Goal: Information Seeking & Learning: Get advice/opinions

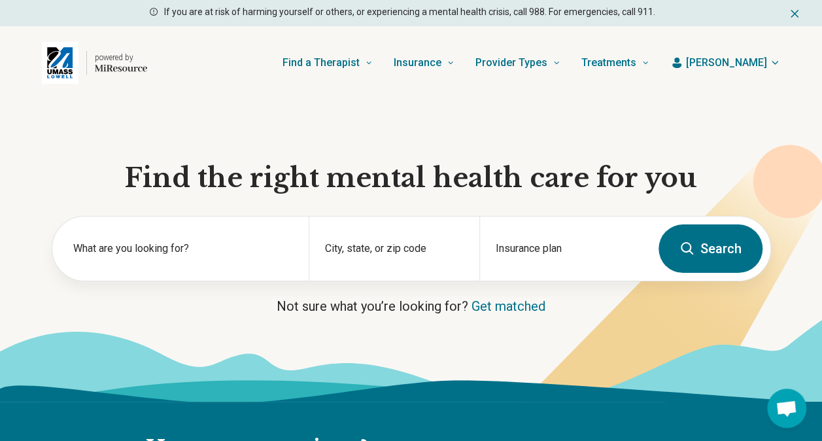
click at [686, 255] on icon at bounding box center [688, 249] width 16 height 16
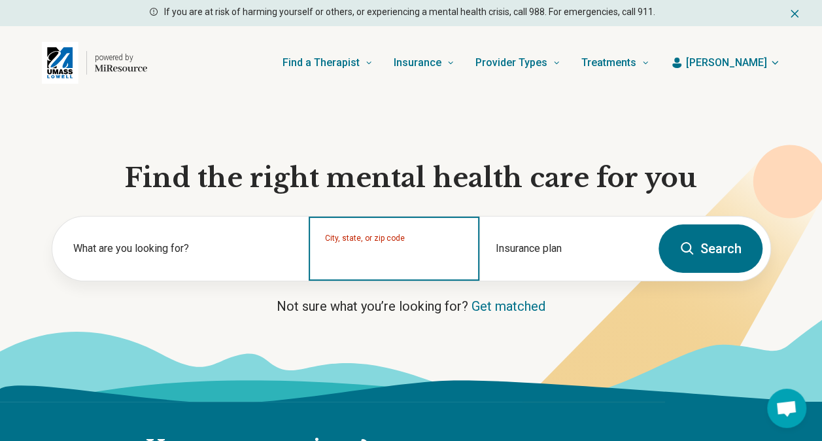
click at [387, 262] on input "City, state, or zip code" at bounding box center [394, 257] width 139 height 16
paste input "*****"
type input "*****"
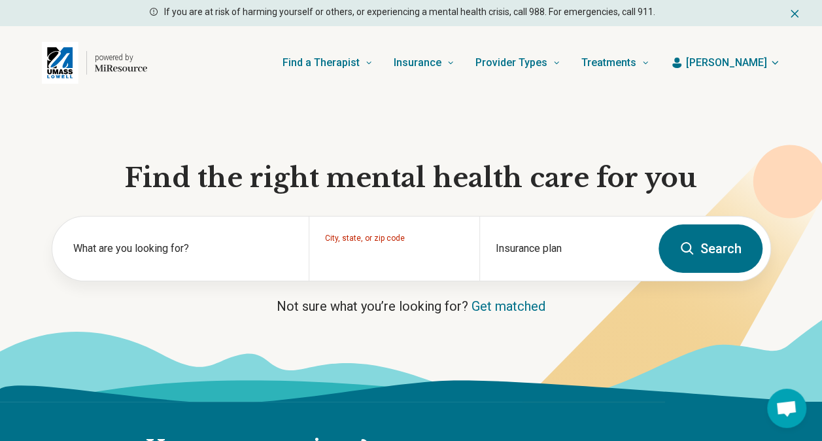
click at [688, 254] on icon at bounding box center [688, 249] width 16 height 16
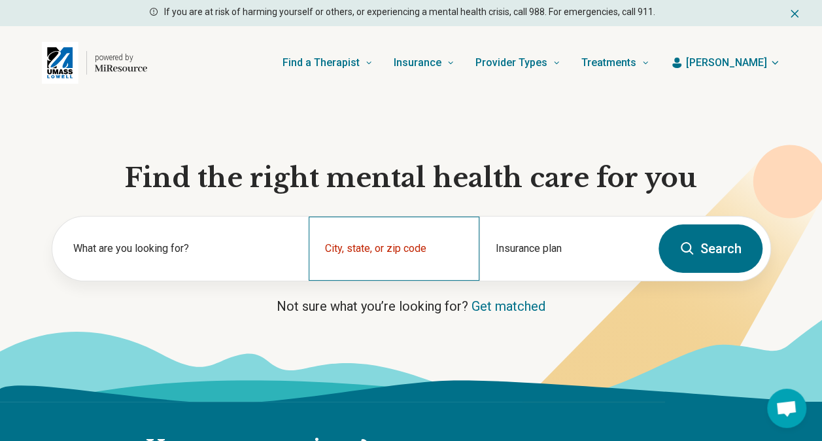
click at [368, 248] on div "City, state, or zip code" at bounding box center [394, 249] width 171 height 64
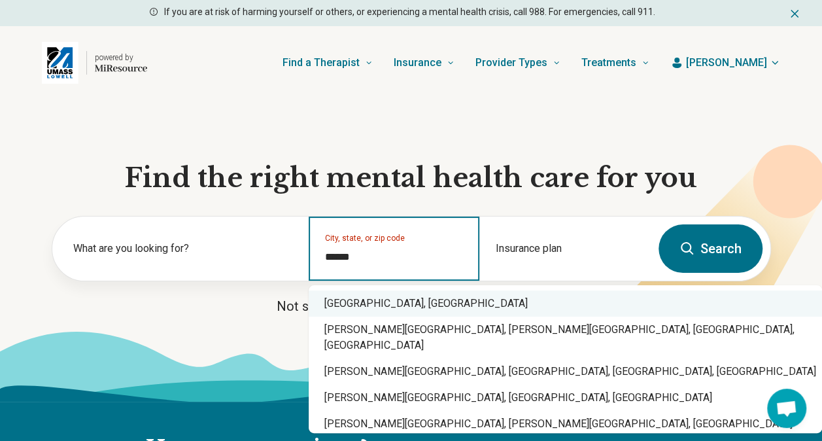
click at [421, 309] on div "[GEOGRAPHIC_DATA], [GEOGRAPHIC_DATA]" at bounding box center [565, 303] width 513 height 26
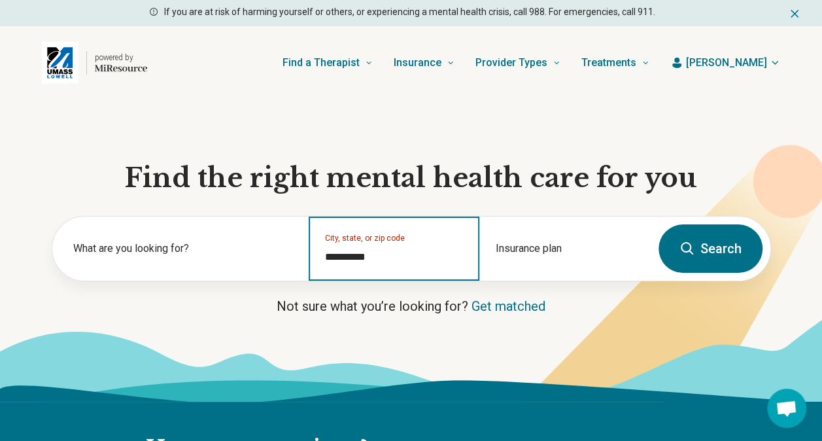
type input "**********"
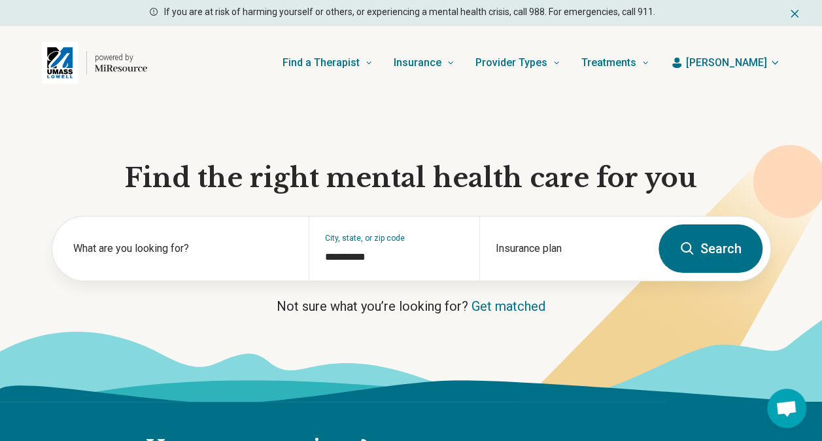
click at [725, 244] on button "Search" at bounding box center [711, 248] width 104 height 48
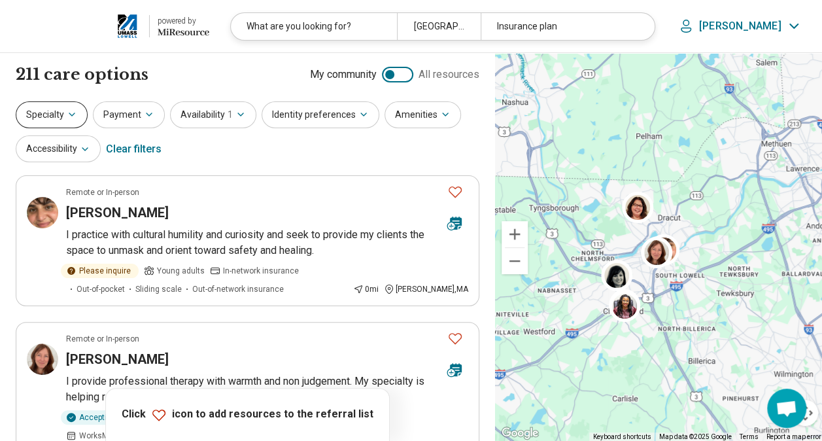
click at [74, 105] on button "Specialty" at bounding box center [52, 114] width 72 height 27
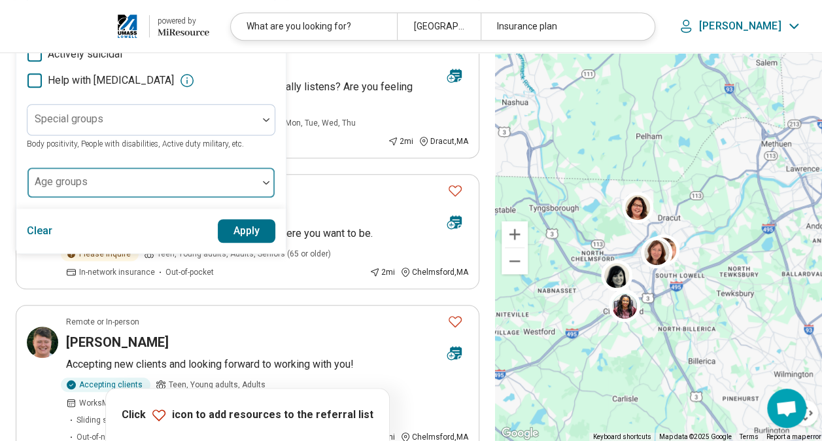
scroll to position [392, 0]
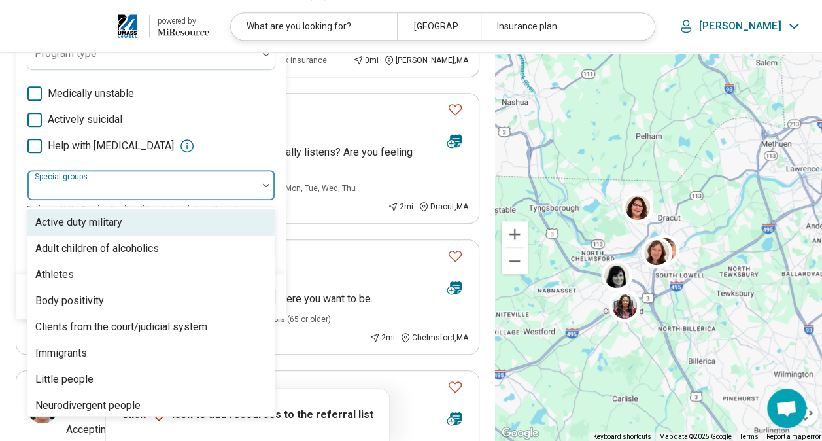
click at [125, 185] on div at bounding box center [143, 190] width 220 height 18
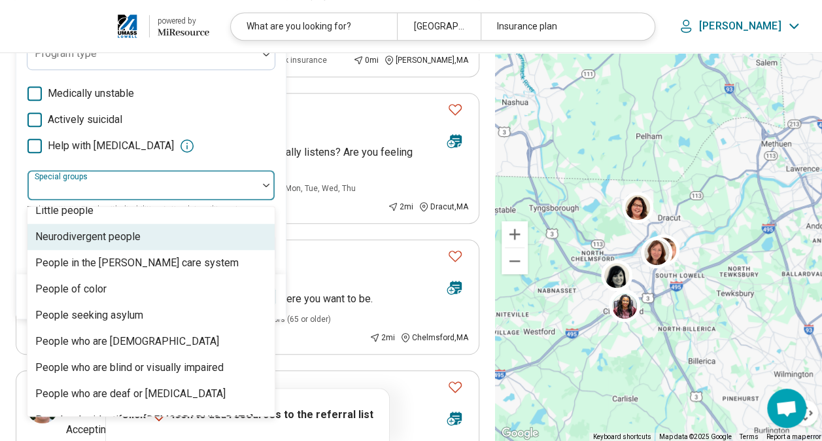
scroll to position [196, 0]
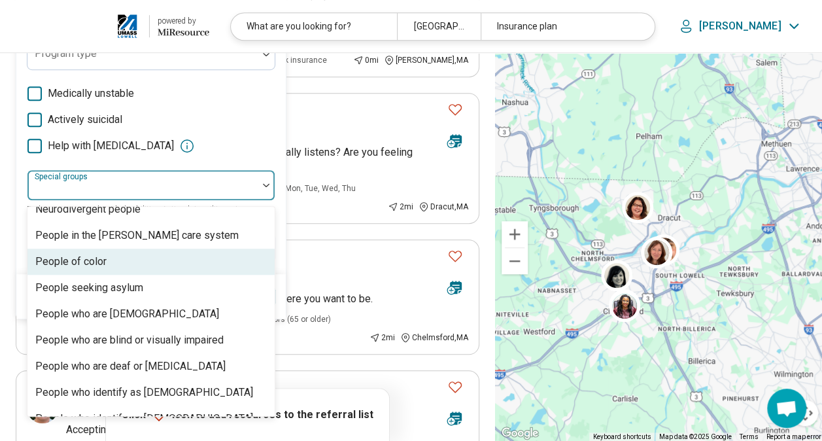
click at [128, 263] on div "People of color" at bounding box center [150, 262] width 247 height 26
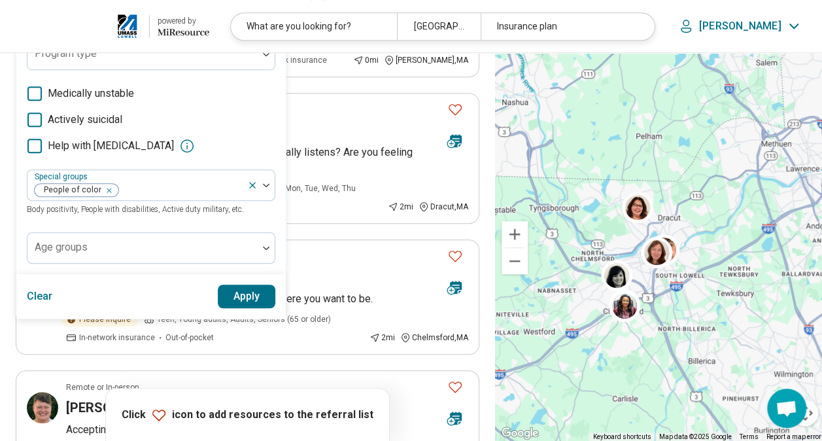
click at [250, 128] on div "Medically unstable Actively suicidal Help with [MEDICAL_DATA]" at bounding box center [151, 120] width 249 height 68
click at [242, 292] on button "Apply" at bounding box center [247, 297] width 58 height 24
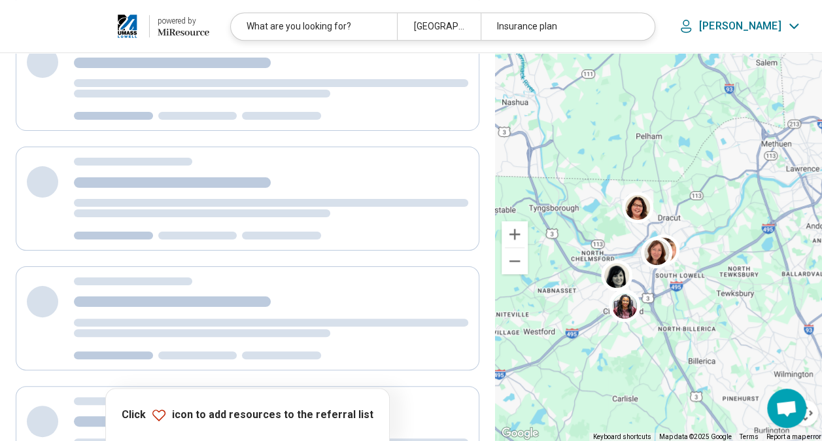
scroll to position [0, 0]
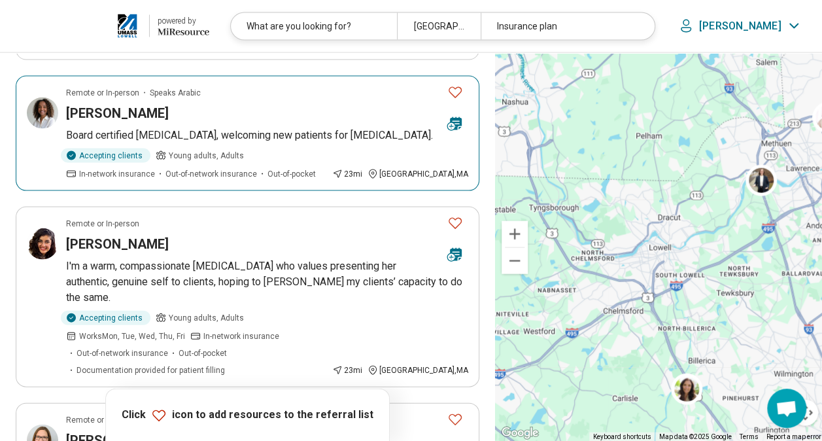
scroll to position [1439, 0]
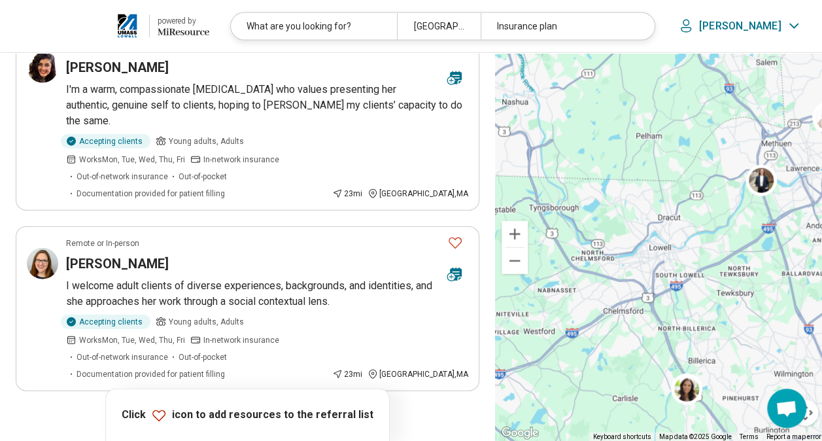
click at [236, 417] on button "2" at bounding box center [231, 427] width 21 height 21
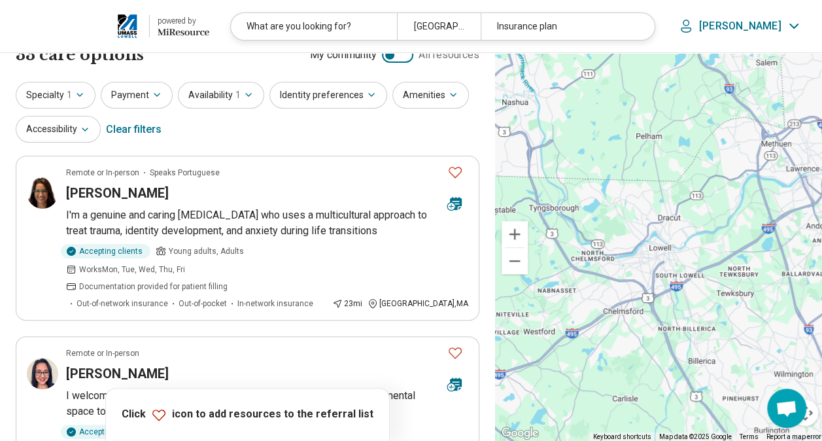
scroll to position [0, 0]
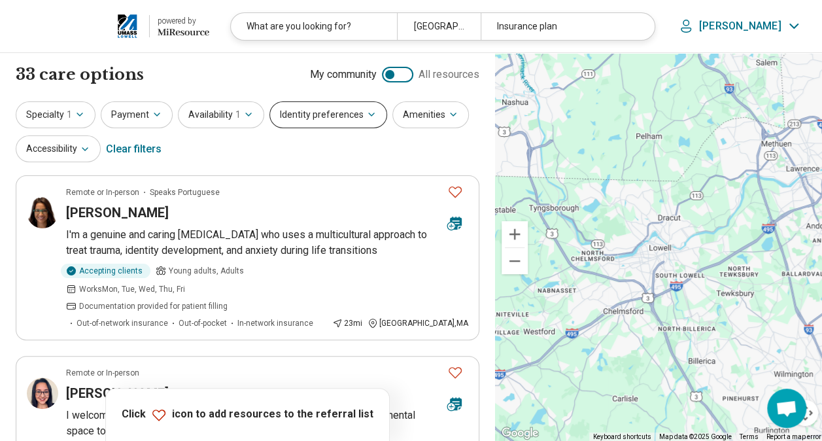
click at [317, 109] on button "Identity preferences" at bounding box center [328, 114] width 118 height 27
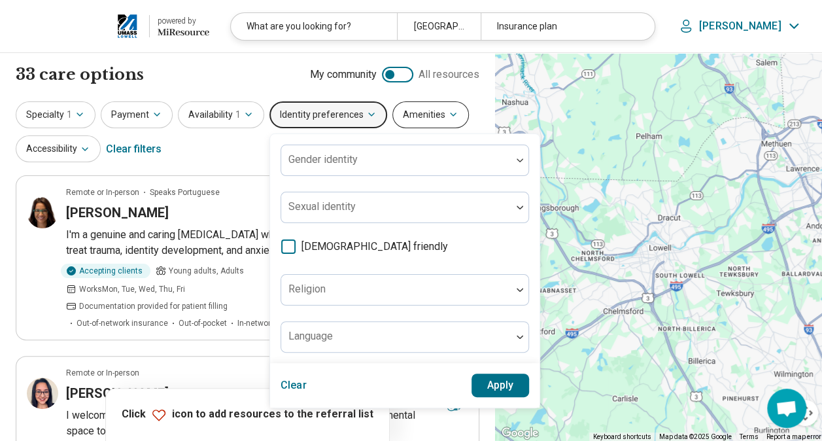
click at [408, 114] on button "Amenities" at bounding box center [430, 114] width 77 height 27
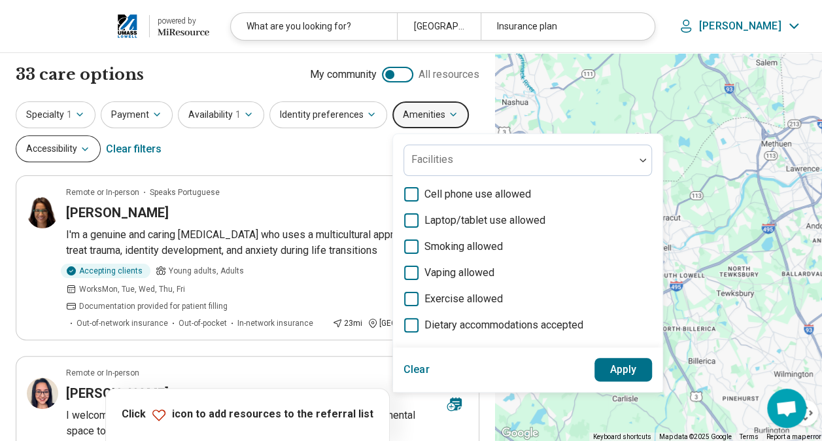
click at [78, 149] on button "Accessibility" at bounding box center [58, 148] width 85 height 27
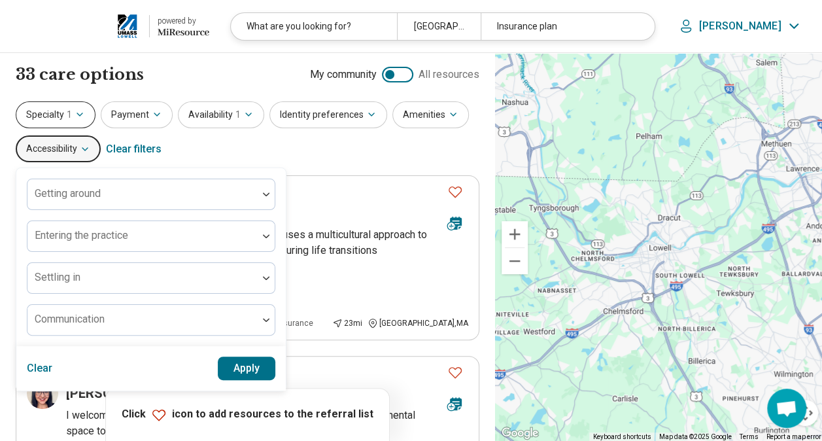
click at [65, 112] on button "Specialty 1" at bounding box center [56, 114] width 80 height 27
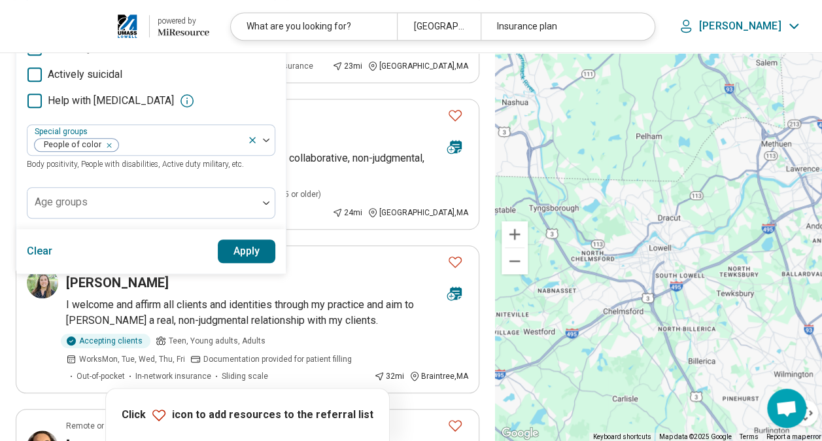
scroll to position [458, 0]
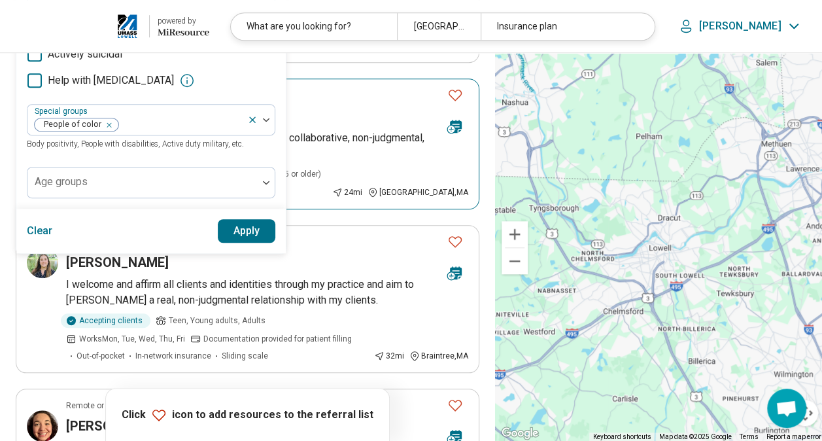
click at [307, 107] on div "[PERSON_NAME]" at bounding box center [251, 116] width 371 height 18
